Goal: Find specific page/section: Find specific page/section

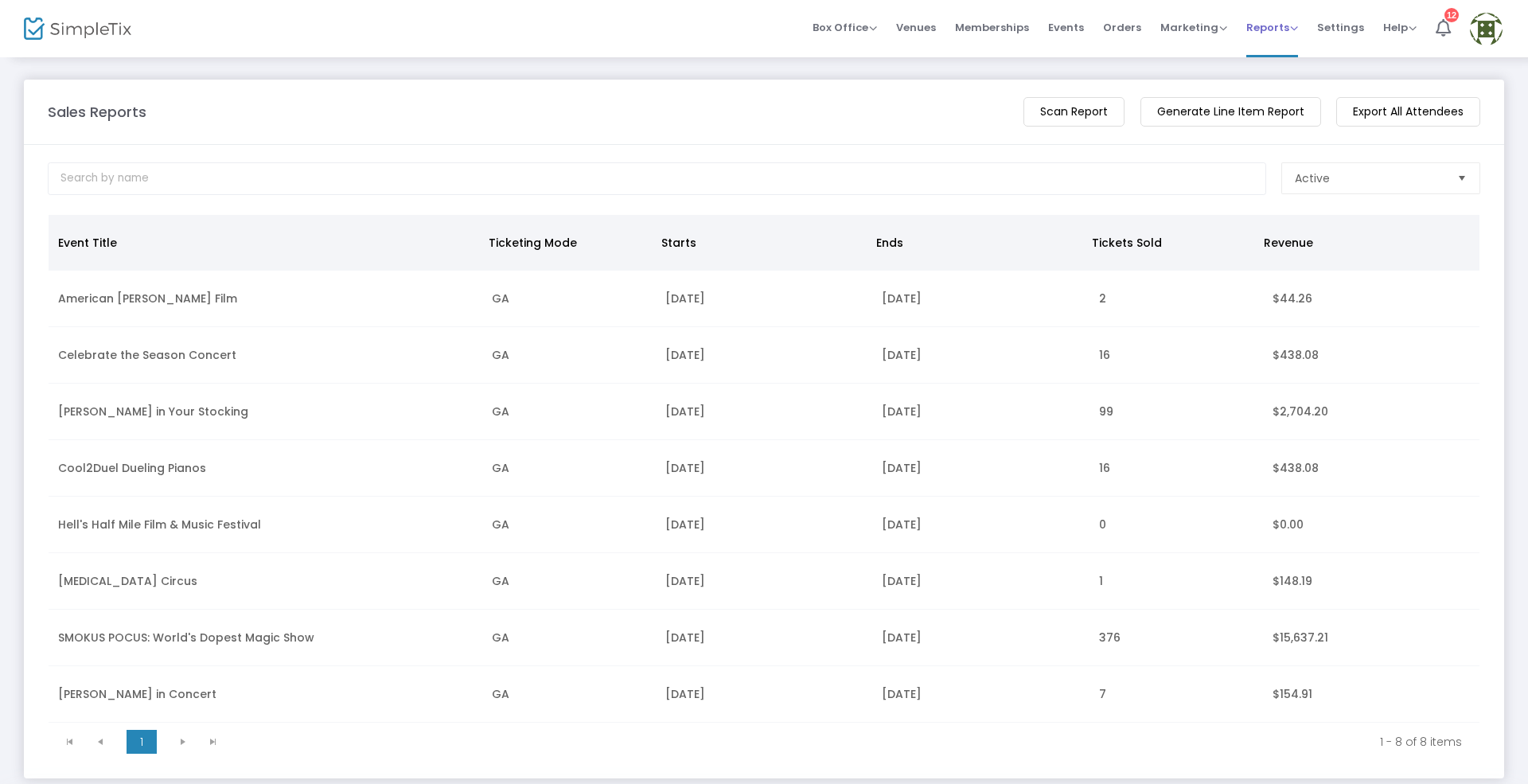
click at [1275, 26] on span "Reports" at bounding box center [1272, 27] width 52 height 15
click at [1304, 86] on li "Sales Reports" at bounding box center [1297, 83] width 103 height 31
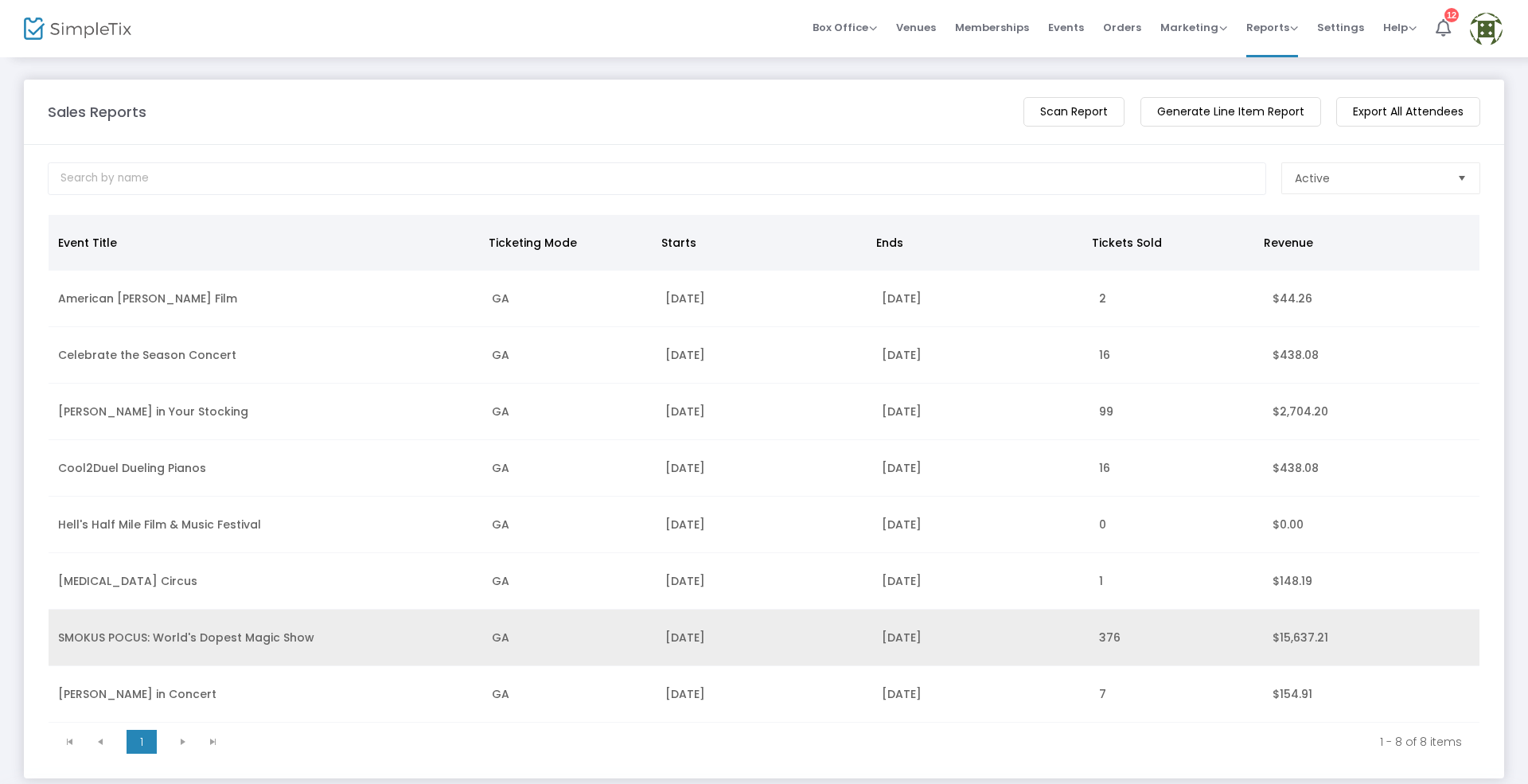
click at [175, 647] on td "SMOKUS POCUS: World's Dopest Magic Show" at bounding box center [265, 638] width 434 height 57
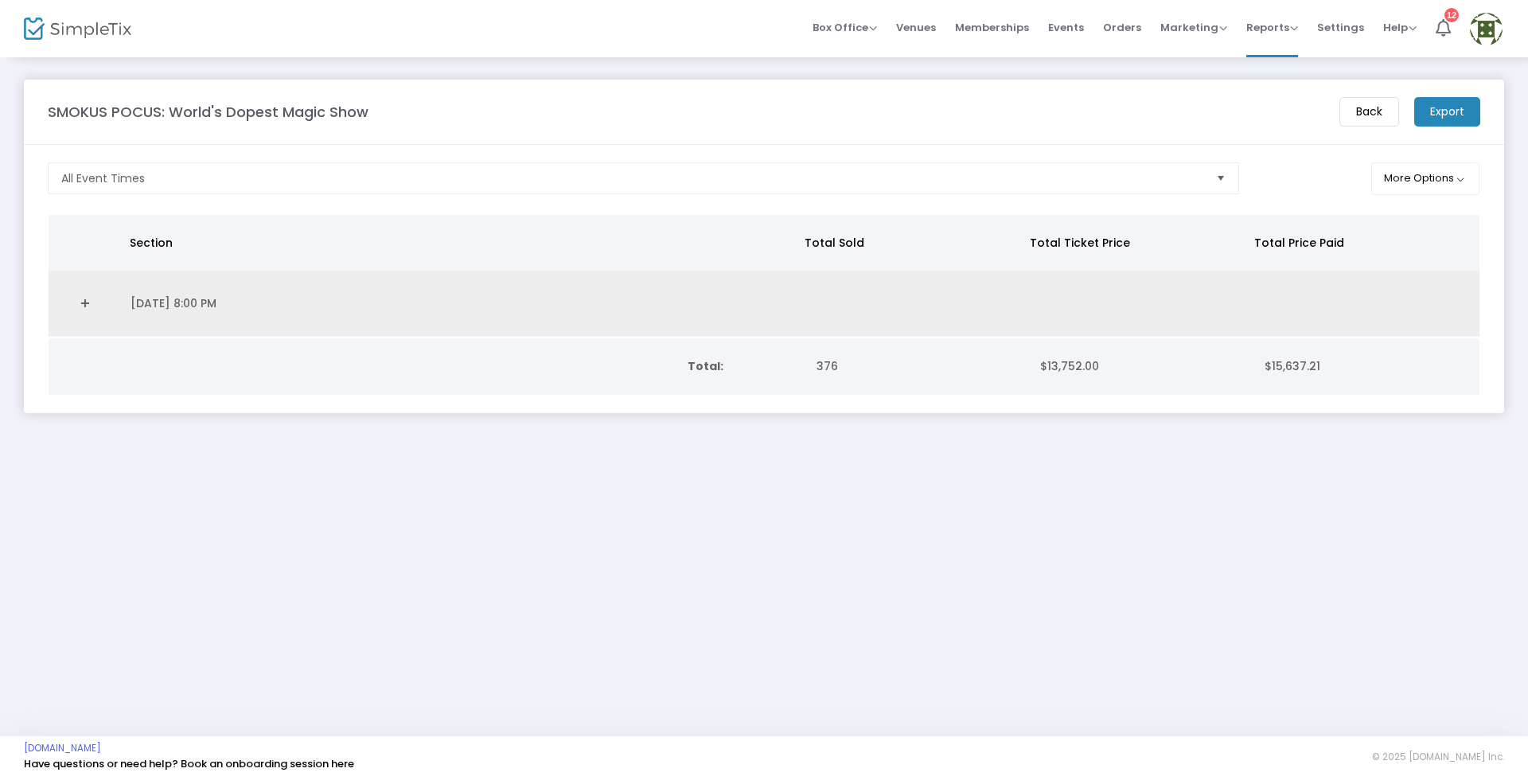
click at [92, 300] on link "Expand Details" at bounding box center [85, 304] width 53 height 26
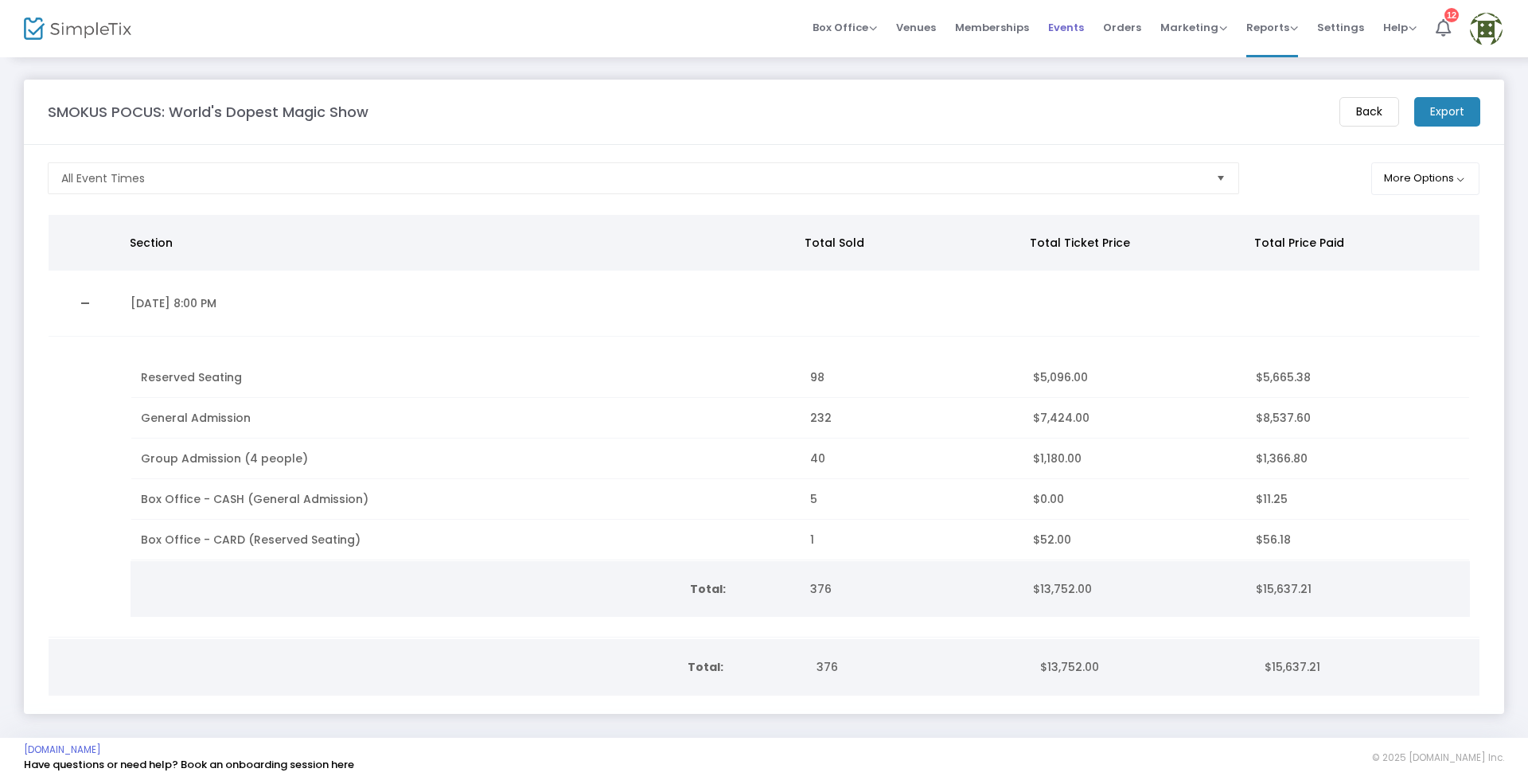
click at [1084, 38] on span "Events" at bounding box center [1066, 27] width 36 height 41
